Goal: Information Seeking & Learning: Learn about a topic

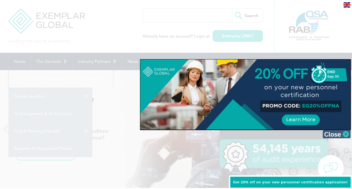
click at [330, 135] on img at bounding box center [337, 134] width 28 height 8
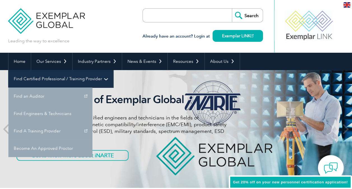
click at [113, 70] on link "Find Certified Professional / Training Provider" at bounding box center [60, 78] width 105 height 17
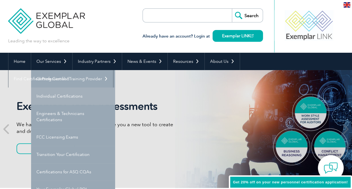
click at [56, 96] on link "Individual Certifications" at bounding box center [73, 95] width 84 height 17
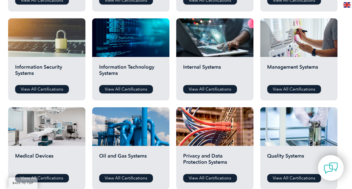
scroll to position [288, 0]
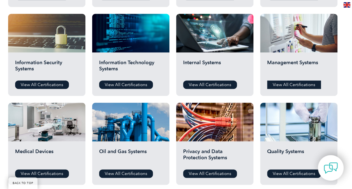
click at [293, 84] on link "View All Certifications" at bounding box center [294, 84] width 54 height 8
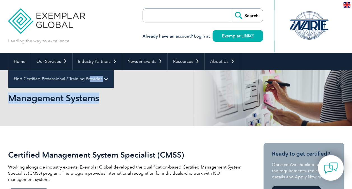
drag, startPoint x: 0, startPoint y: 0, endPoint x: 315, endPoint y: 64, distance: 321.6
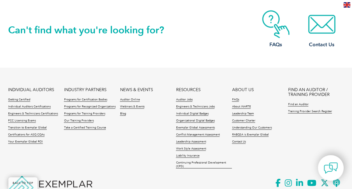
scroll to position [498, 0]
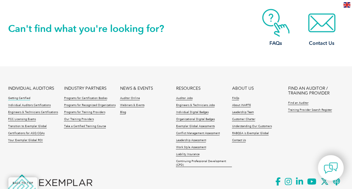
click at [21, 96] on link "Getting Certified" at bounding box center [19, 98] width 22 height 4
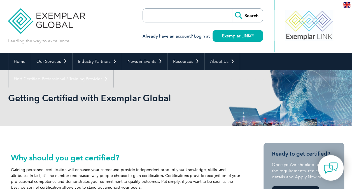
click at [349, 6] on img at bounding box center [347, 4] width 7 height 5
